Goal: Find contact information: Obtain details needed to contact an individual or organization

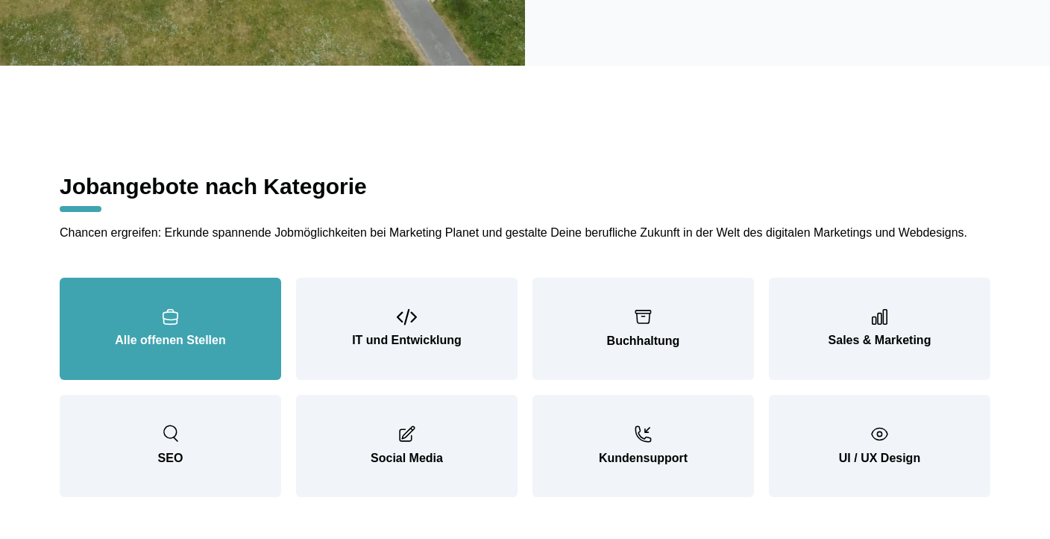
scroll to position [1575, 0]
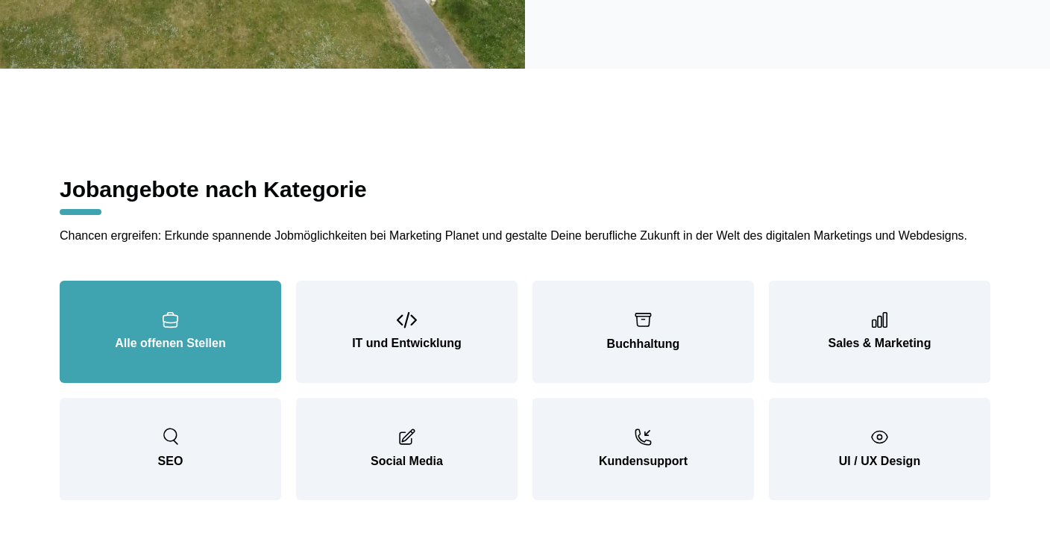
click at [204, 352] on p "Alle offenen Stellen" at bounding box center [171, 343] width 162 height 18
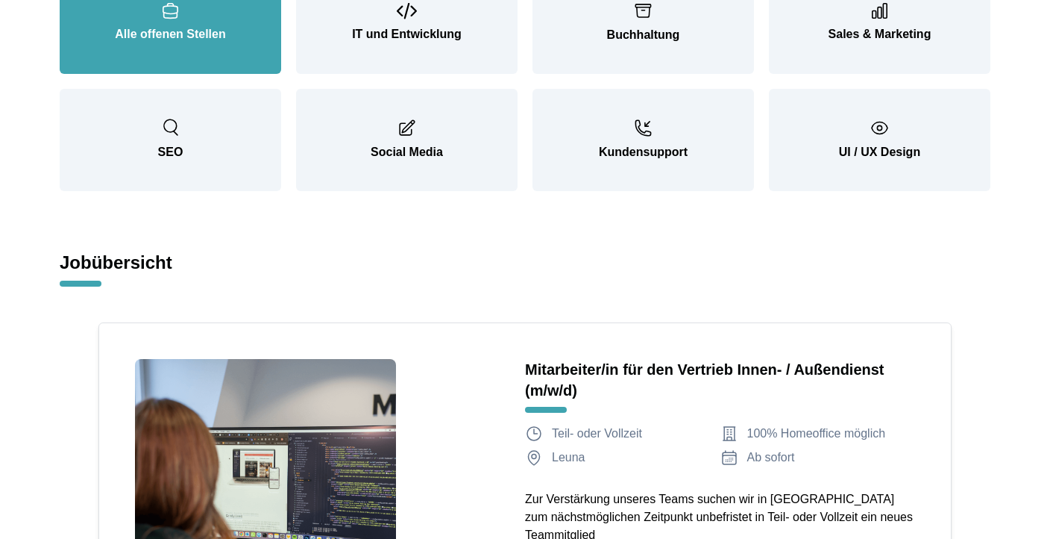
scroll to position [2004, 0]
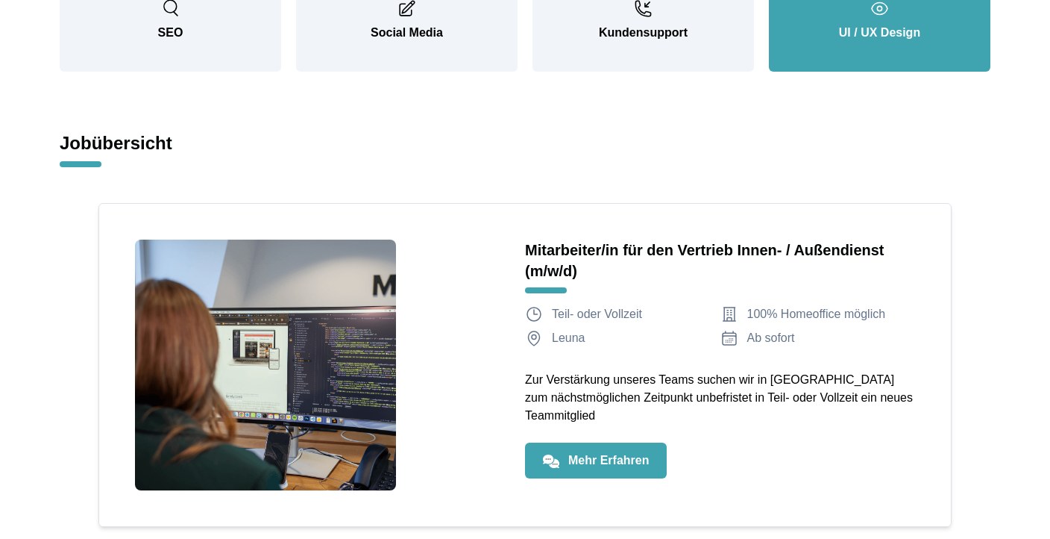
click at [894, 72] on button "UI / UX Design" at bounding box center [880, 20] width 222 height 102
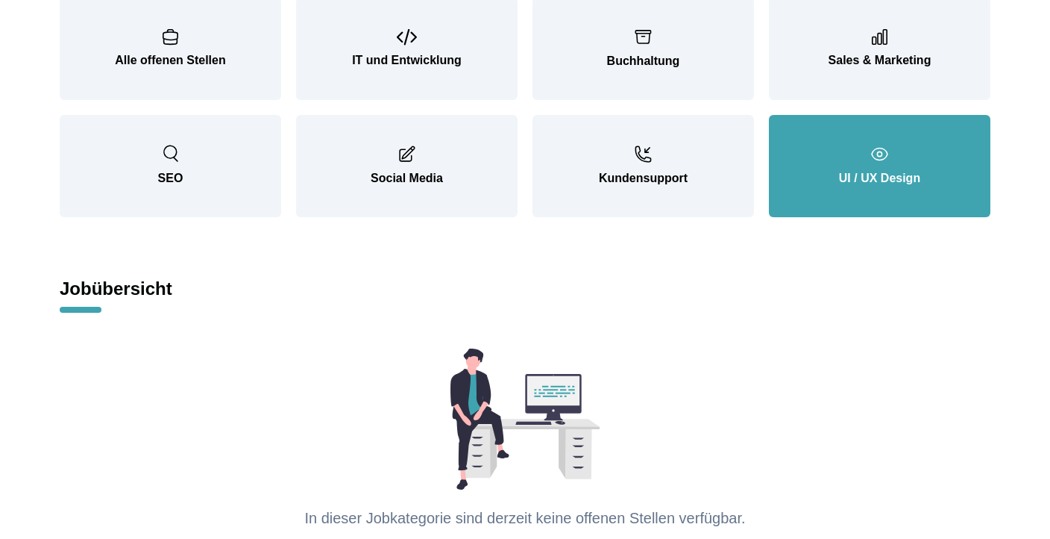
scroll to position [1822, 0]
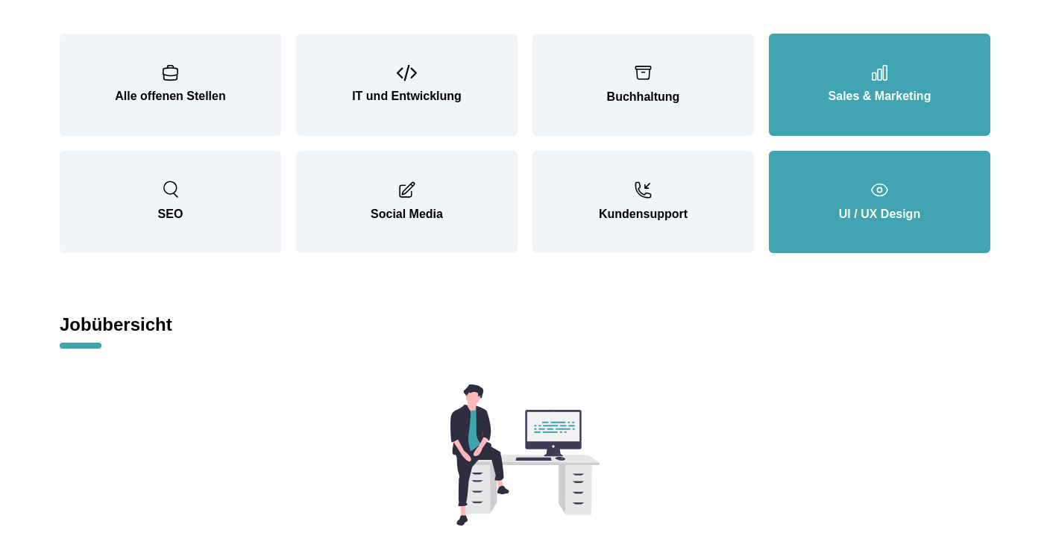
click at [851, 105] on p "Sales & Marketing" at bounding box center [880, 96] width 162 height 18
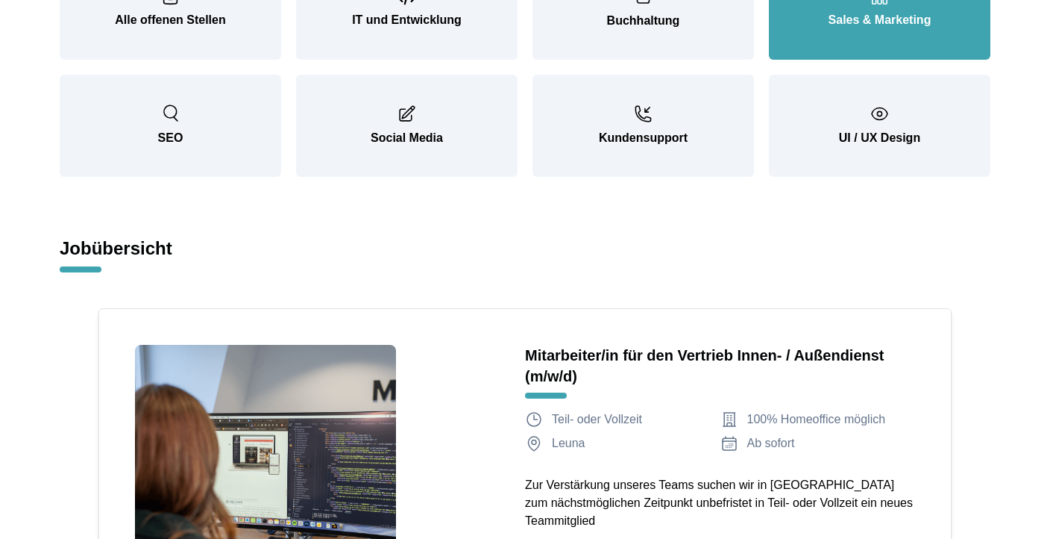
scroll to position [1884, 0]
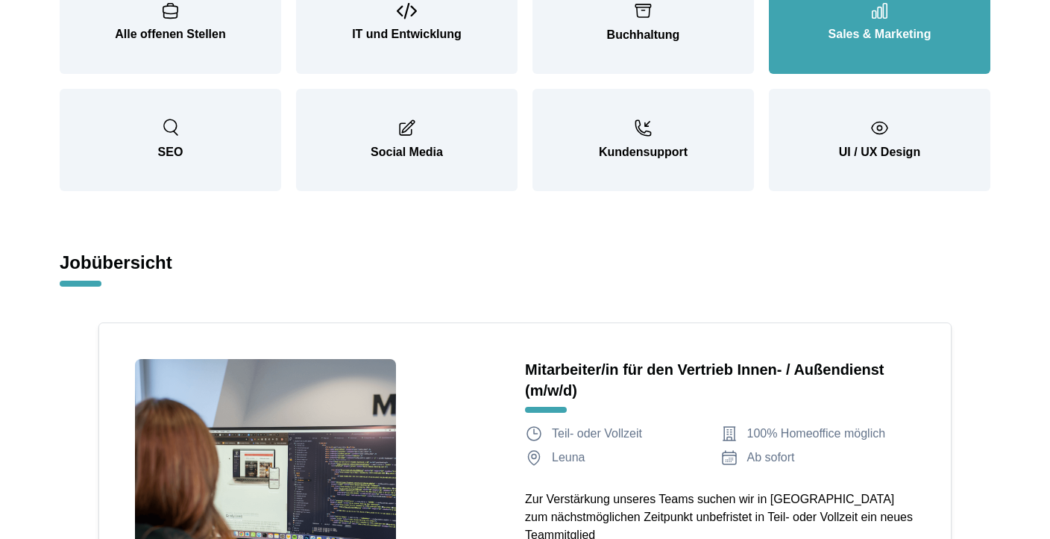
click at [674, 250] on section "Jobangebote nach Kategorie Chancen ergreifen: Erkunde spannende Jobmöglichkeite…" at bounding box center [525, 257] width 955 height 994
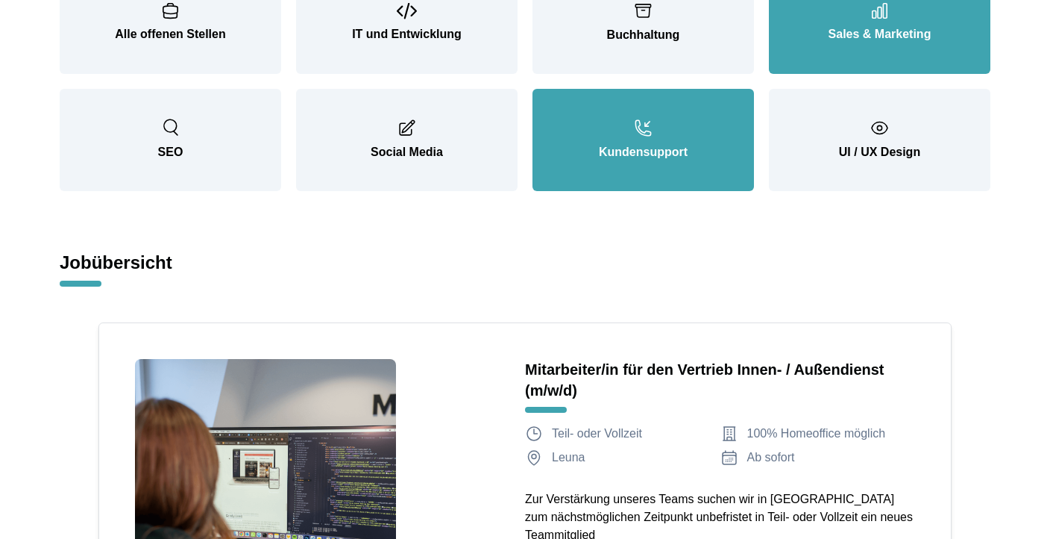
click at [663, 191] on button "Kunden­support" at bounding box center [644, 140] width 222 height 102
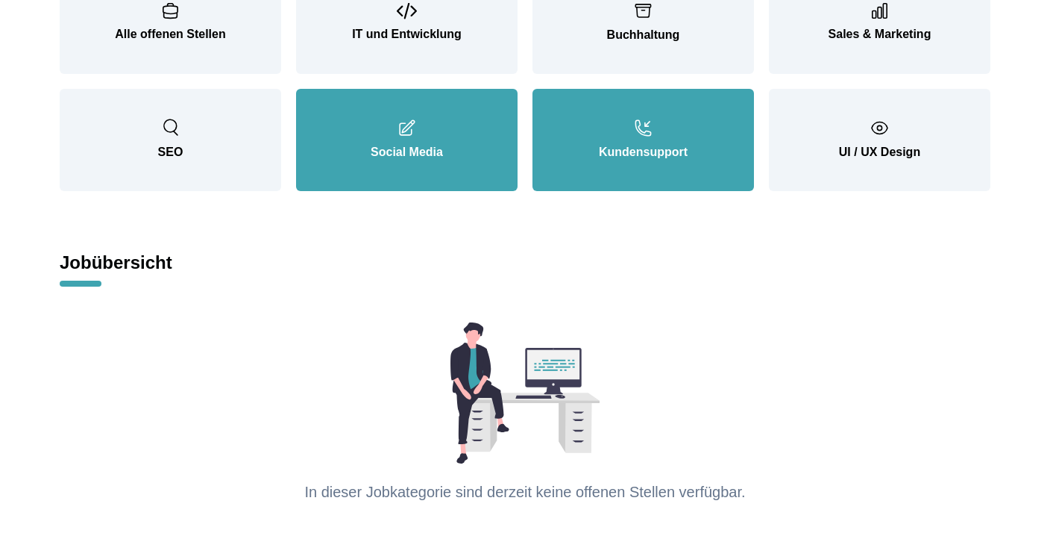
click at [438, 161] on p "Social Media" at bounding box center [407, 152] width 162 height 18
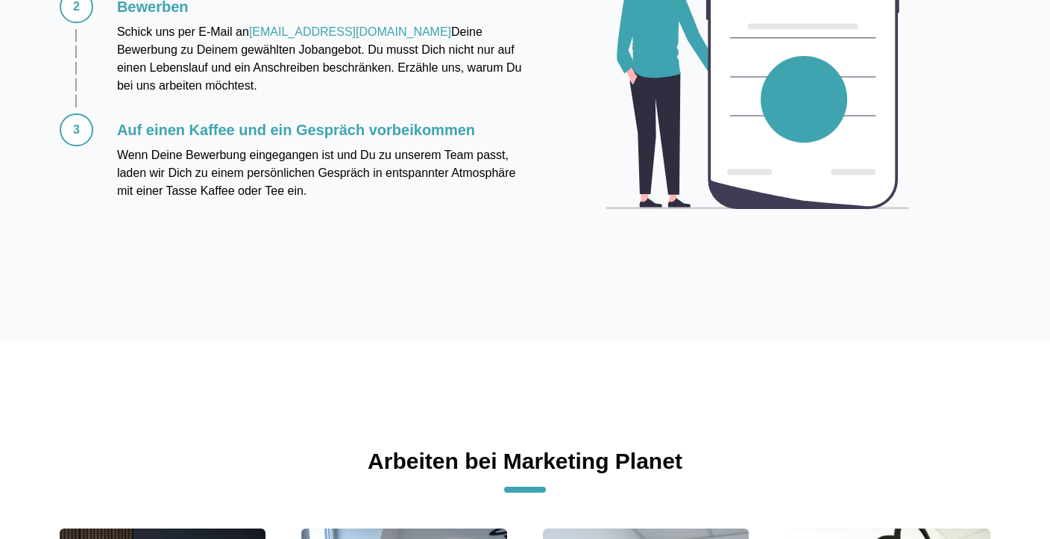
scroll to position [3014, 0]
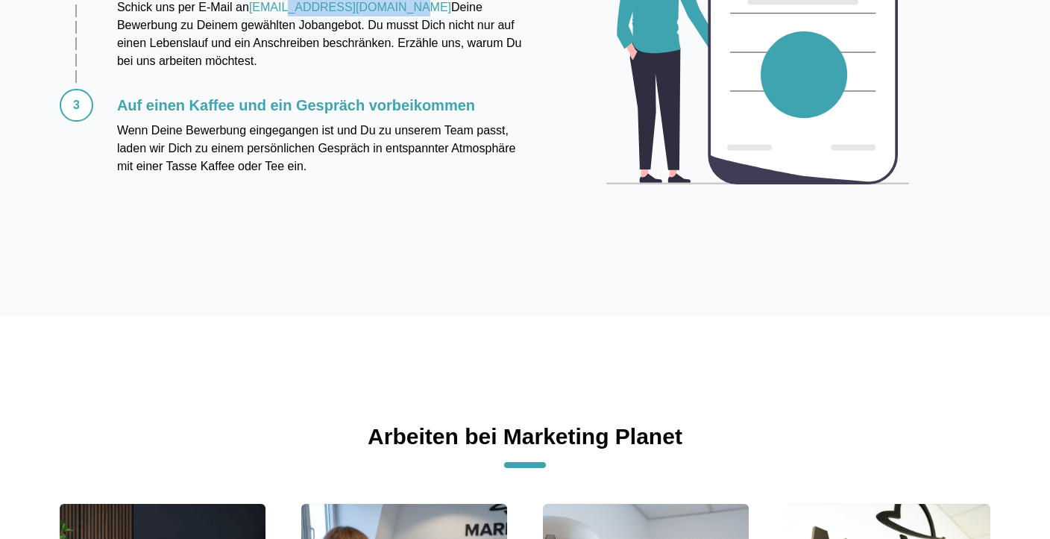
drag, startPoint x: 401, startPoint y: 61, endPoint x: 288, endPoint y: 58, distance: 112.7
click at [287, 57] on p "Schick uns per E-Mail an [EMAIL_ADDRESS][DOMAIN_NAME] Deine Bewerbung zu Deinem…" at bounding box center [321, 35] width 408 height 72
copy link "[DOMAIN_NAME]"
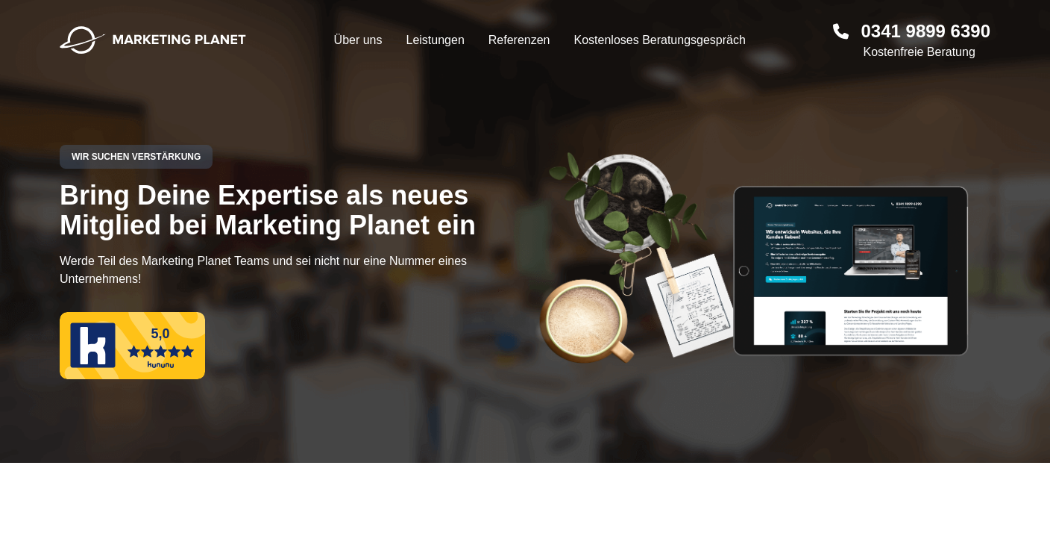
scroll to position [0, 0]
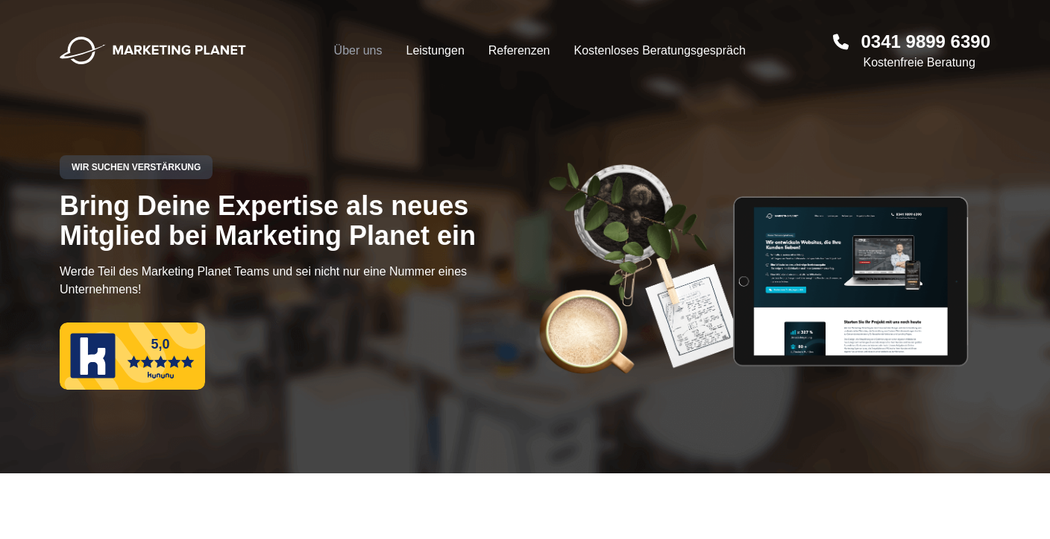
click at [352, 51] on link "Über uns" at bounding box center [358, 51] width 48 height 18
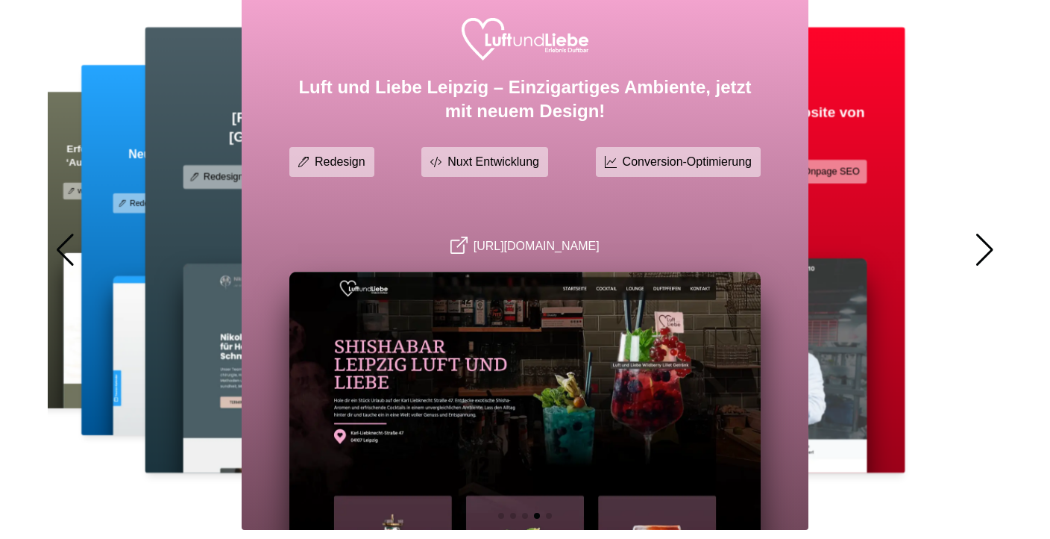
scroll to position [982, 0]
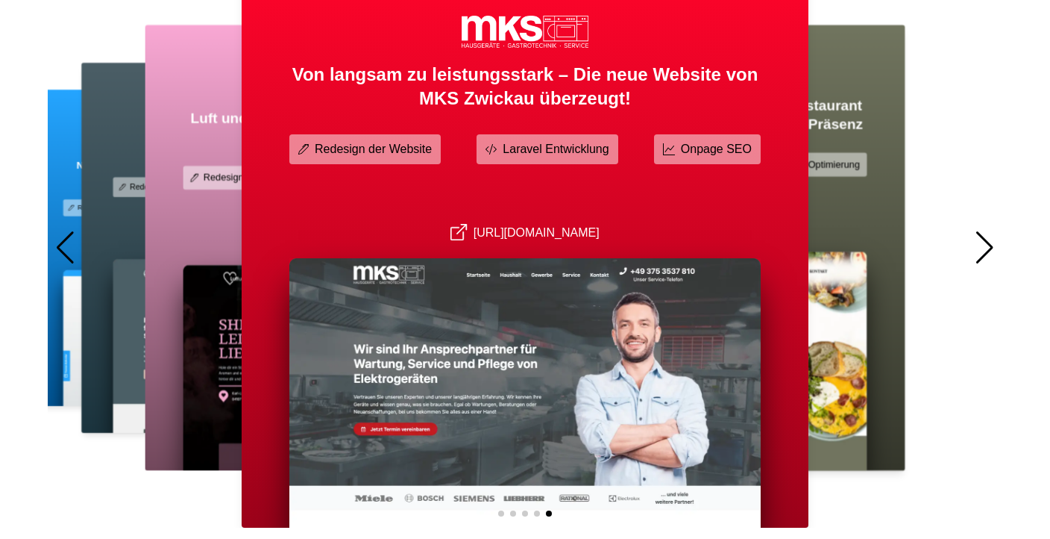
click at [991, 242] on div at bounding box center [985, 247] width 20 height 33
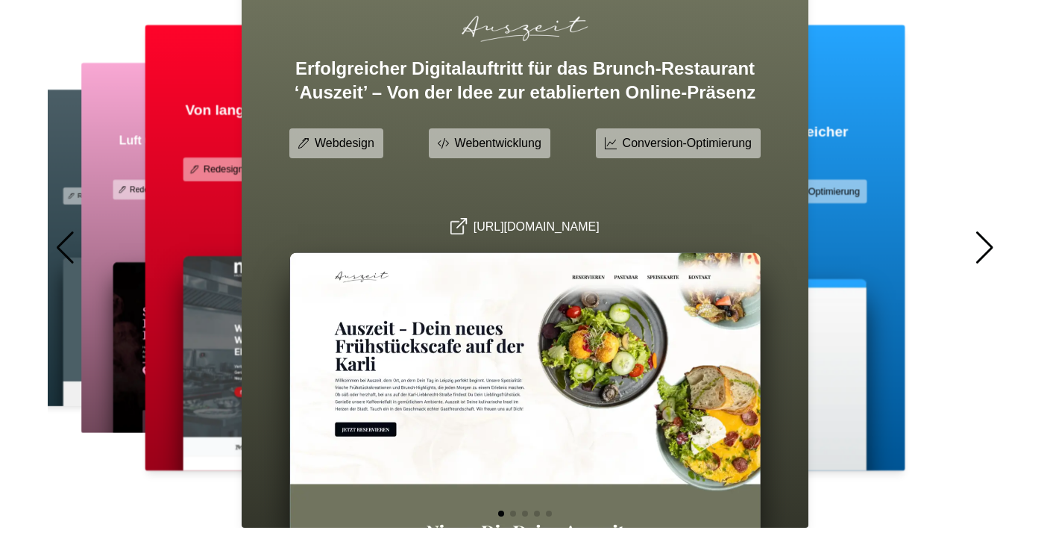
click at [991, 244] on div at bounding box center [985, 247] width 20 height 33
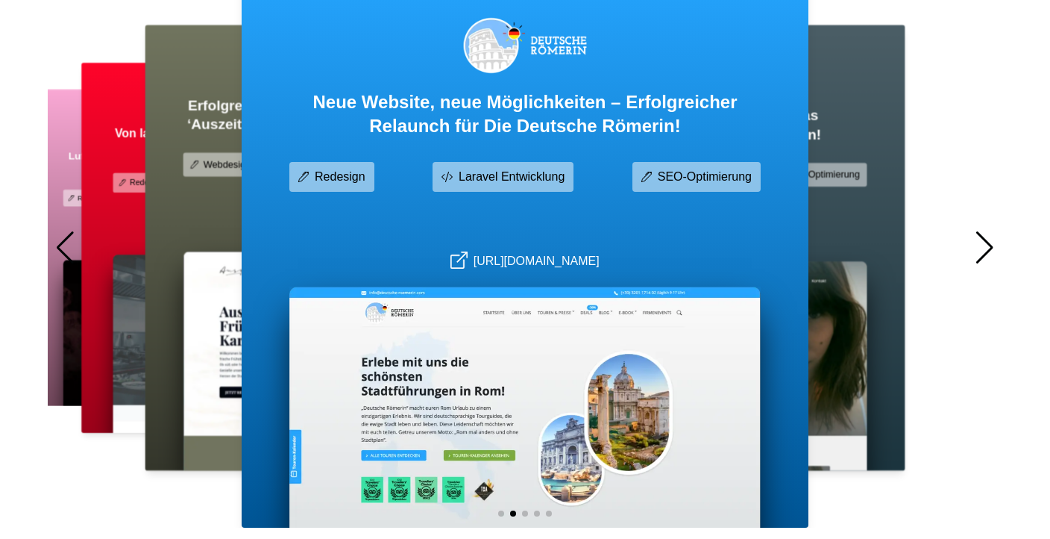
click at [991, 244] on div at bounding box center [985, 247] width 20 height 33
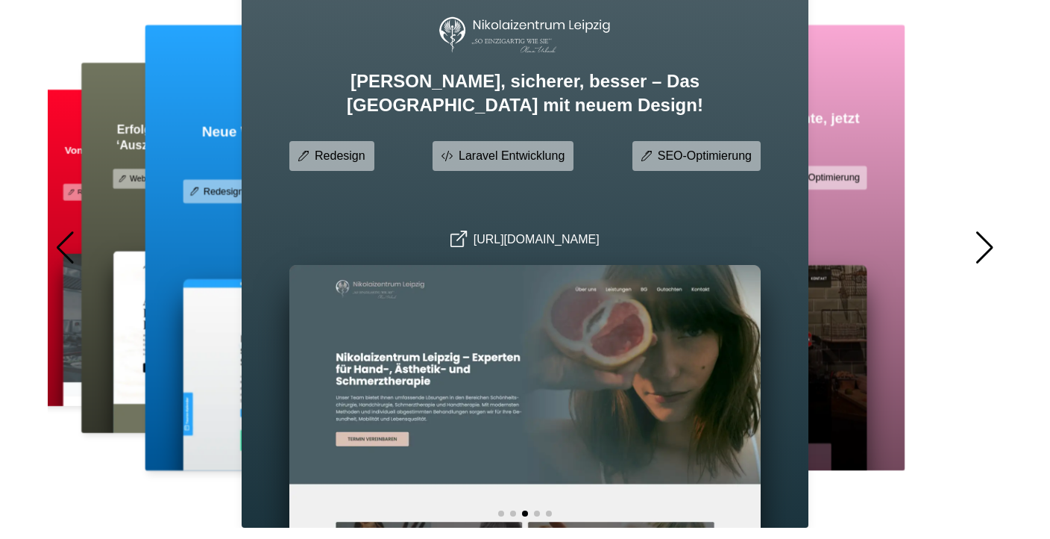
click at [991, 244] on div at bounding box center [985, 247] width 20 height 33
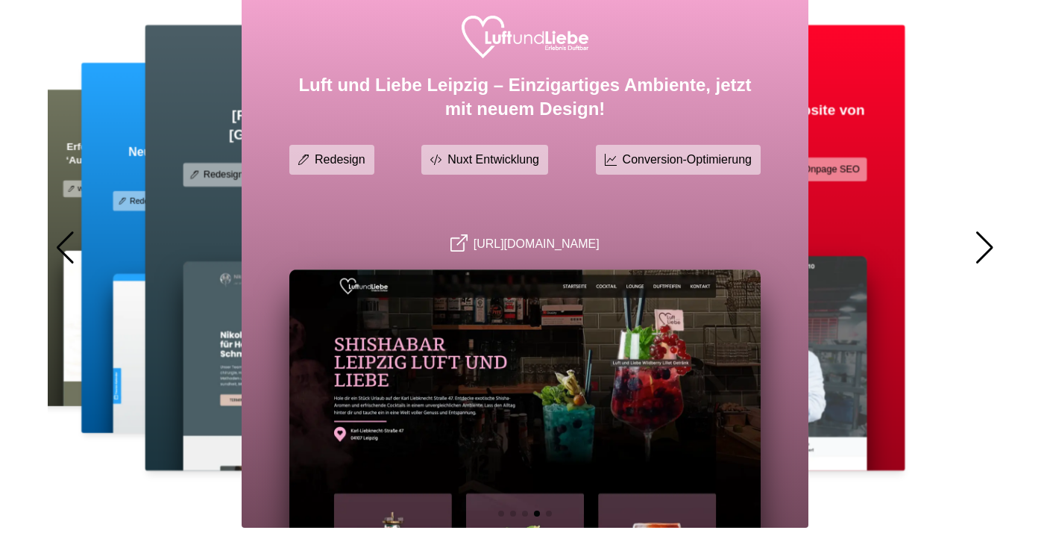
click at [991, 244] on div at bounding box center [985, 247] width 20 height 33
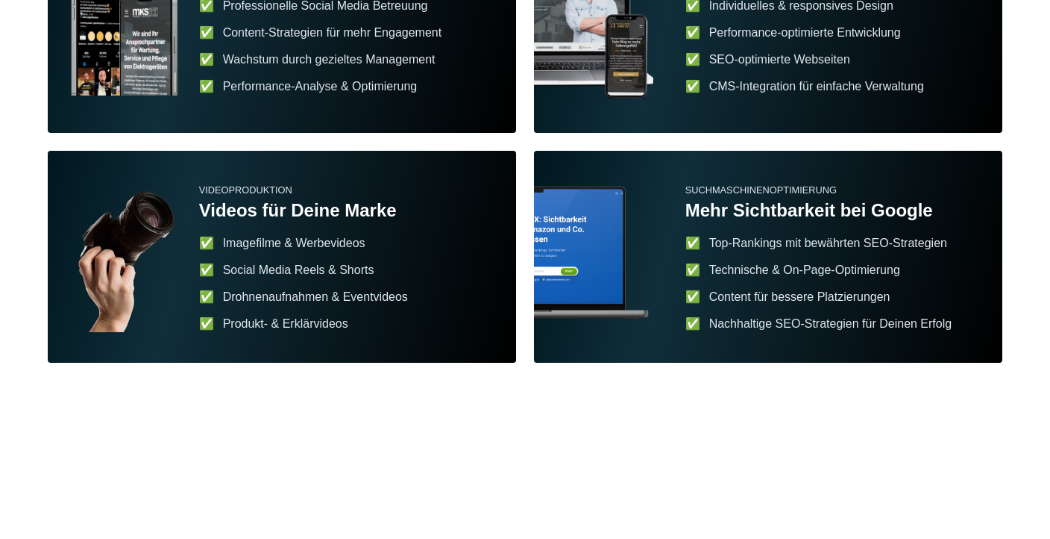
scroll to position [2479, 0]
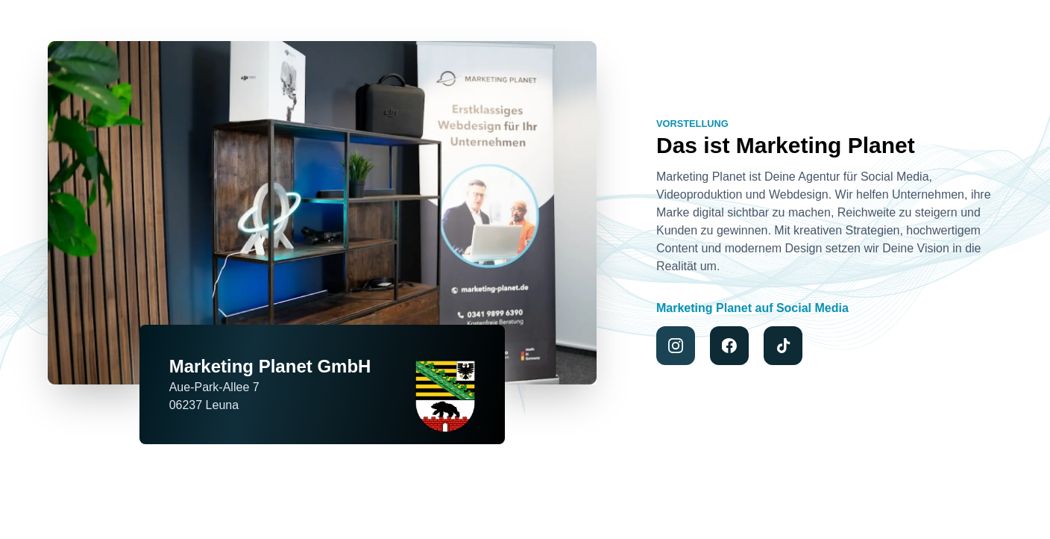
click at [681, 336] on link at bounding box center [675, 345] width 39 height 39
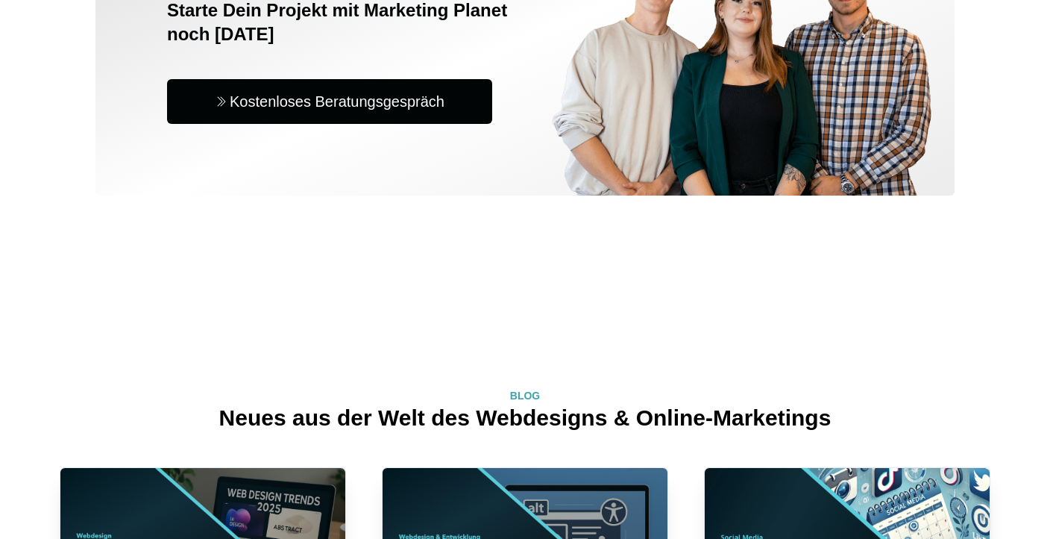
scroll to position [3331, 0]
